Goal: Information Seeking & Learning: Learn about a topic

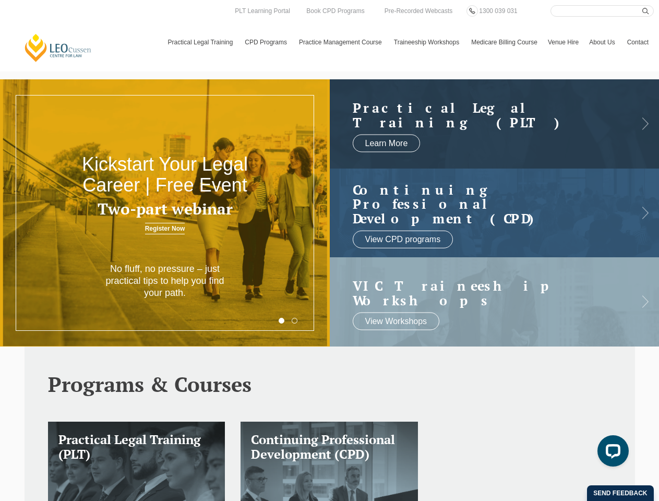
click at [165, 213] on h3 "Two-part webinar" at bounding box center [165, 208] width 198 height 17
click at [474, 500] on html "[PERSON_NAME] Centre for Law Search here Practical Legal Training Our Practical…" at bounding box center [329, 250] width 659 height 501
